Goal: Task Accomplishment & Management: Manage account settings

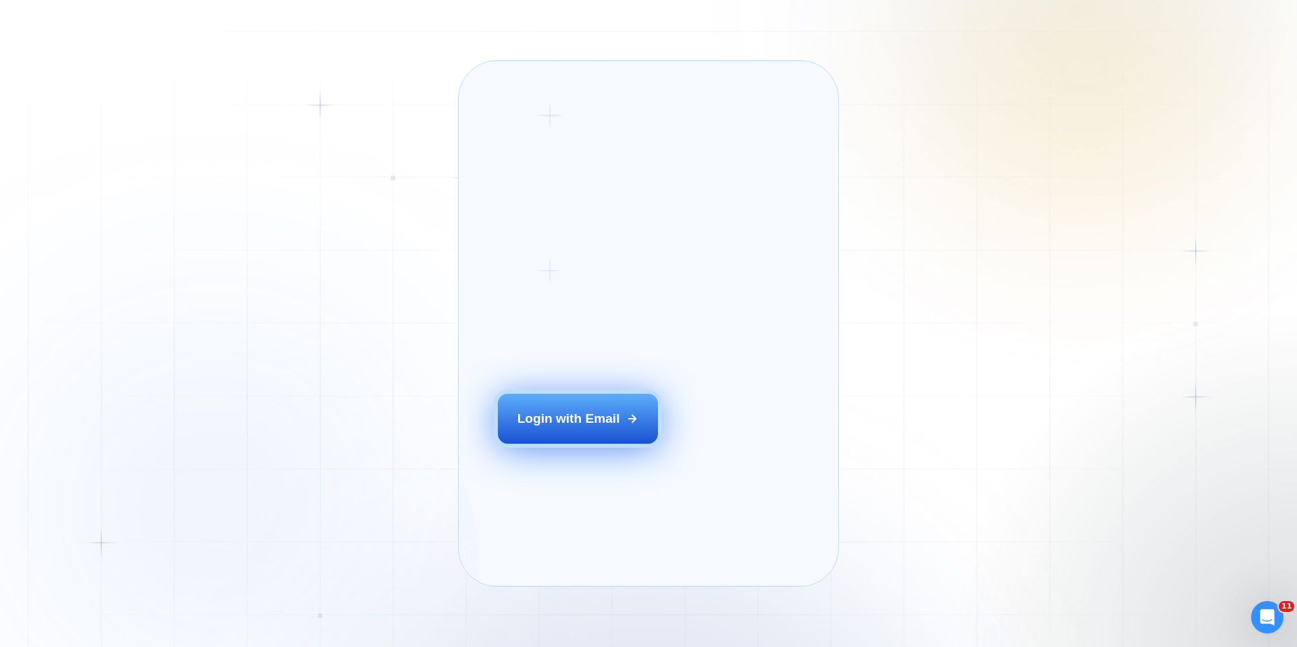
click at [553, 430] on button "Login with Email" at bounding box center [578, 419] width 161 height 50
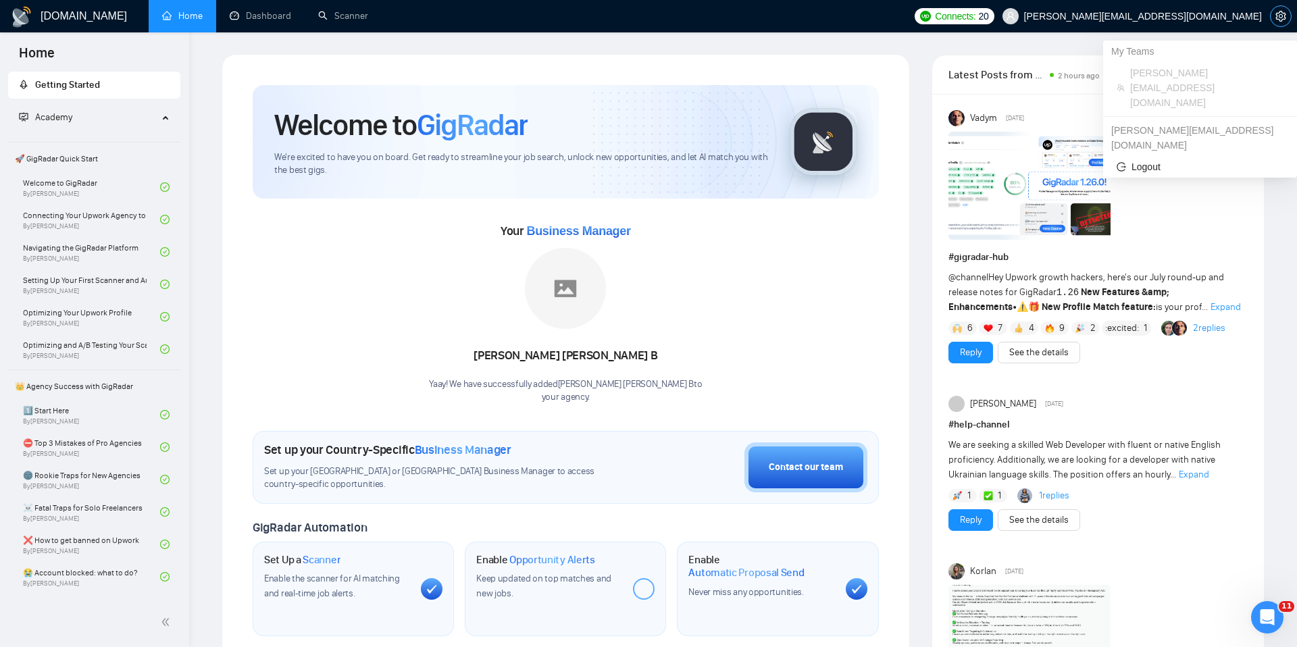
click at [1279, 19] on icon "setting" at bounding box center [1280, 16] width 10 height 11
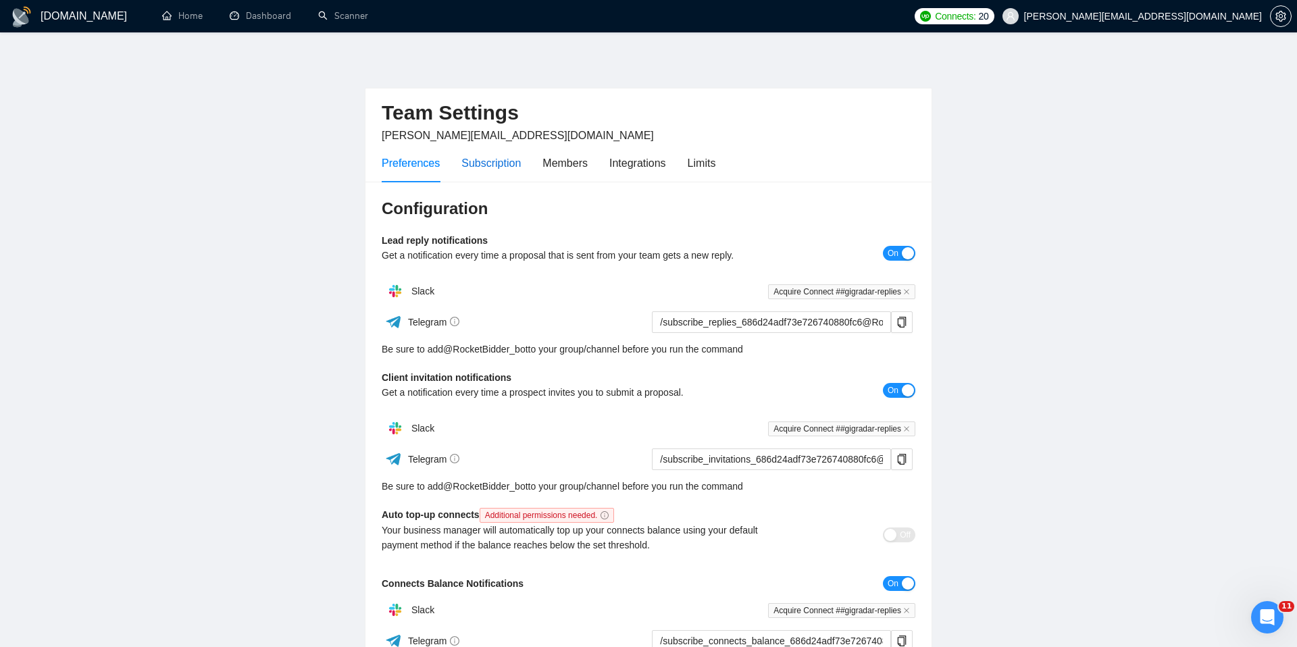
click at [513, 163] on div "Subscription" at bounding box center [490, 163] width 59 height 17
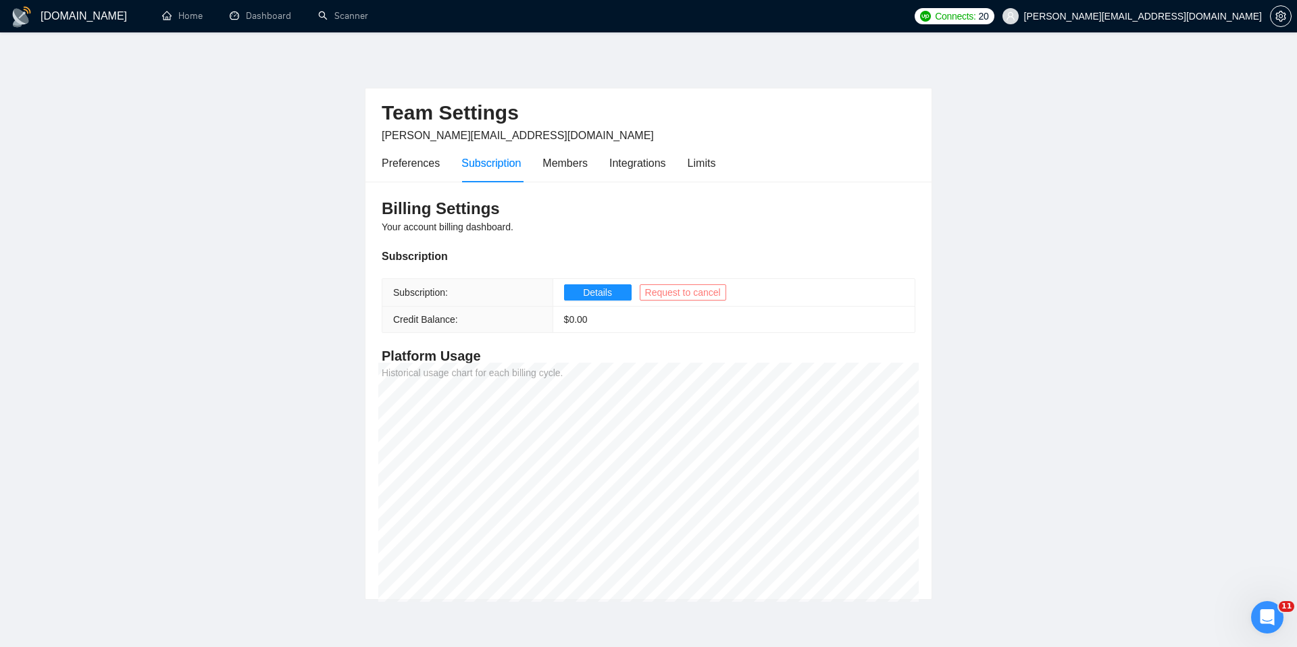
click at [674, 290] on span "Request to cancel" at bounding box center [683, 292] width 76 height 15
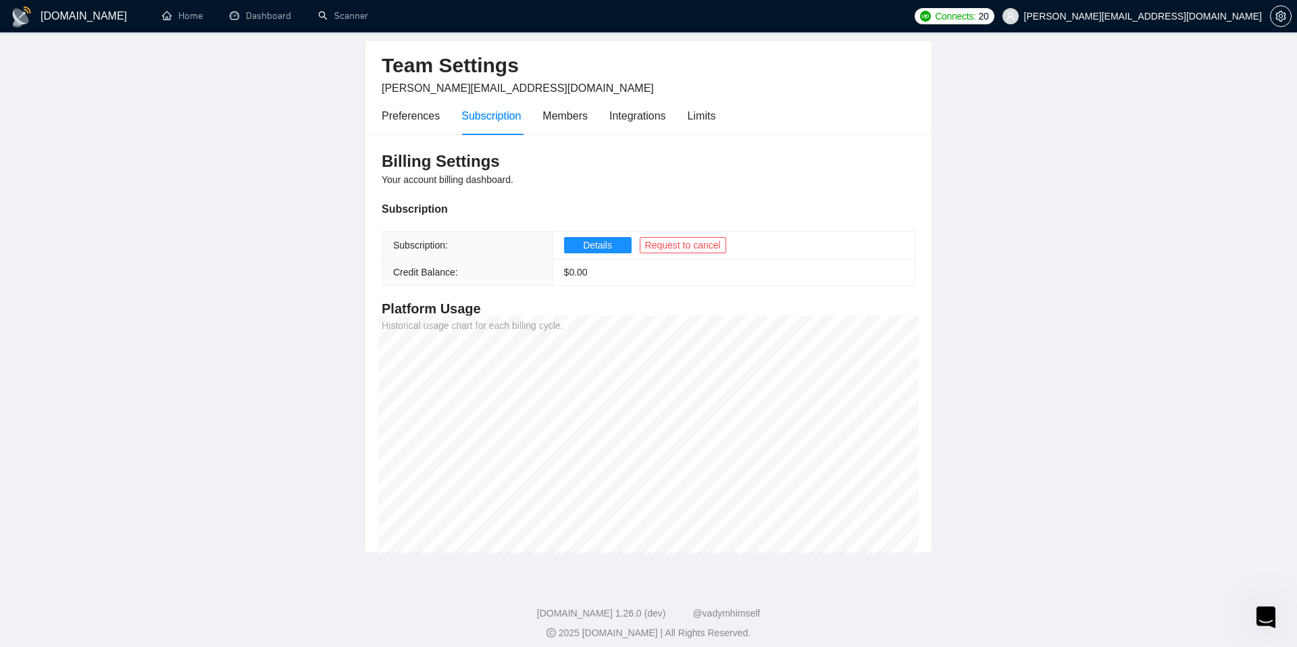
scroll to position [48, 0]
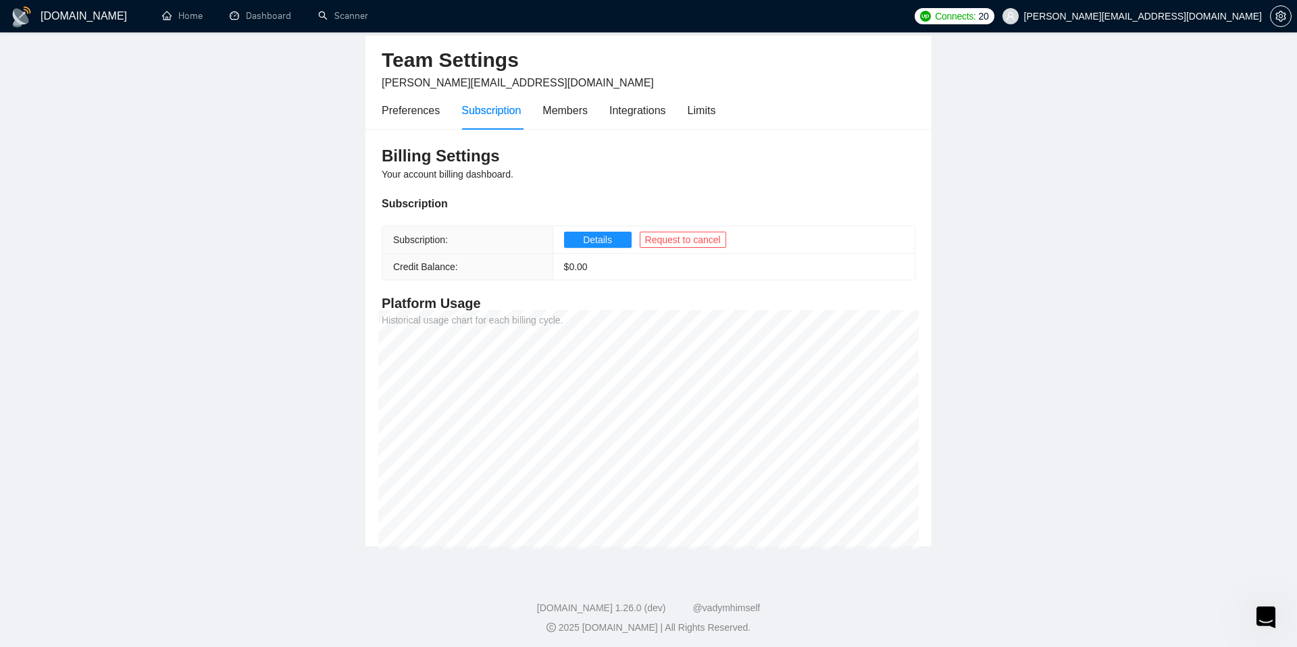
scroll to position [27, 0]
type textarea "Haven't converted any leads to clients so no ROI to date, leads are not of a go…"
